Goal: Transaction & Acquisition: Purchase product/service

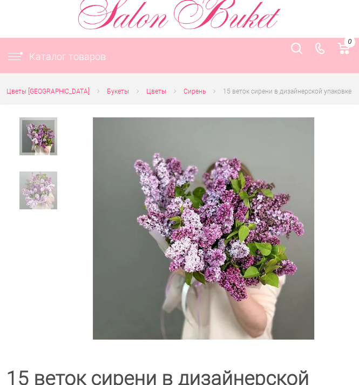
scroll to position [41, 0]
click at [46, 191] on img at bounding box center [38, 190] width 38 height 38
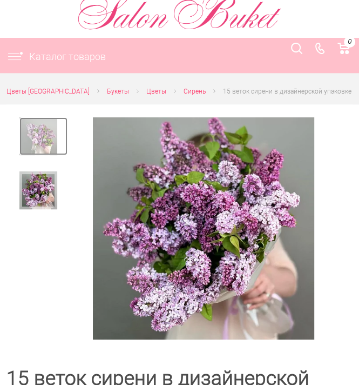
click at [40, 146] on img at bounding box center [38, 136] width 38 height 38
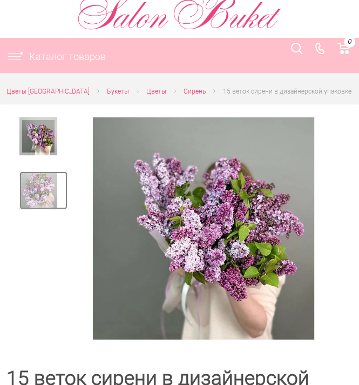
click at [43, 189] on img at bounding box center [38, 190] width 38 height 38
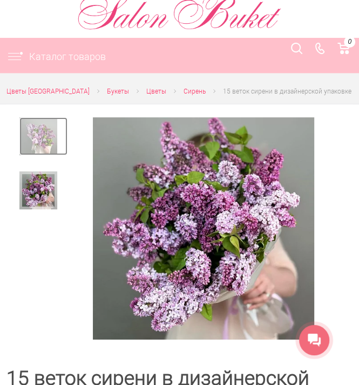
click at [55, 137] on img at bounding box center [38, 136] width 38 height 38
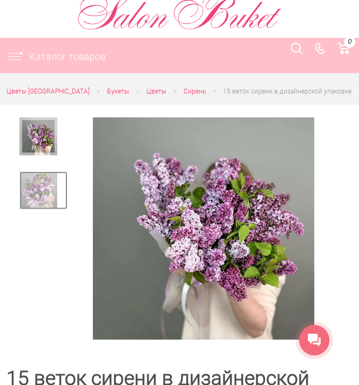
click at [35, 171] on img at bounding box center [38, 190] width 38 height 38
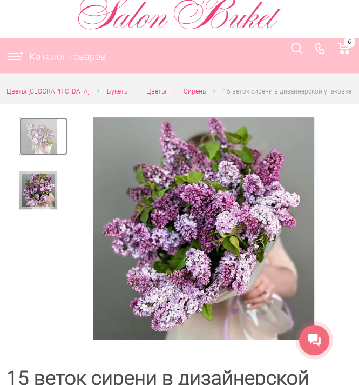
click at [30, 129] on img at bounding box center [38, 136] width 38 height 38
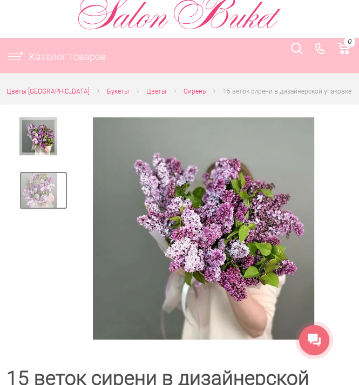
click at [46, 194] on img at bounding box center [38, 190] width 38 height 38
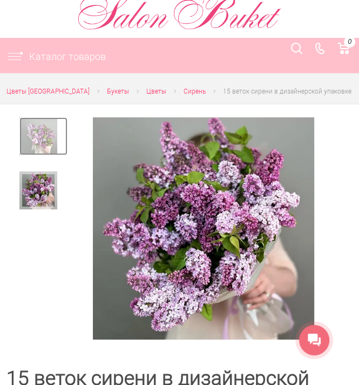
click at [41, 145] on img at bounding box center [38, 136] width 38 height 38
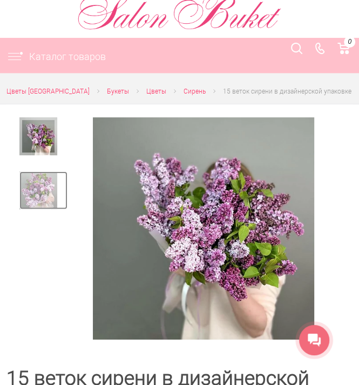
click at [39, 177] on img at bounding box center [38, 190] width 38 height 38
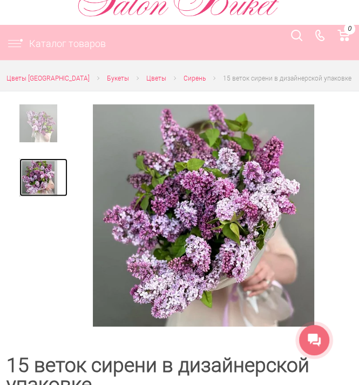
scroll to position [0, 0]
